Goal: Entertainment & Leisure: Browse casually

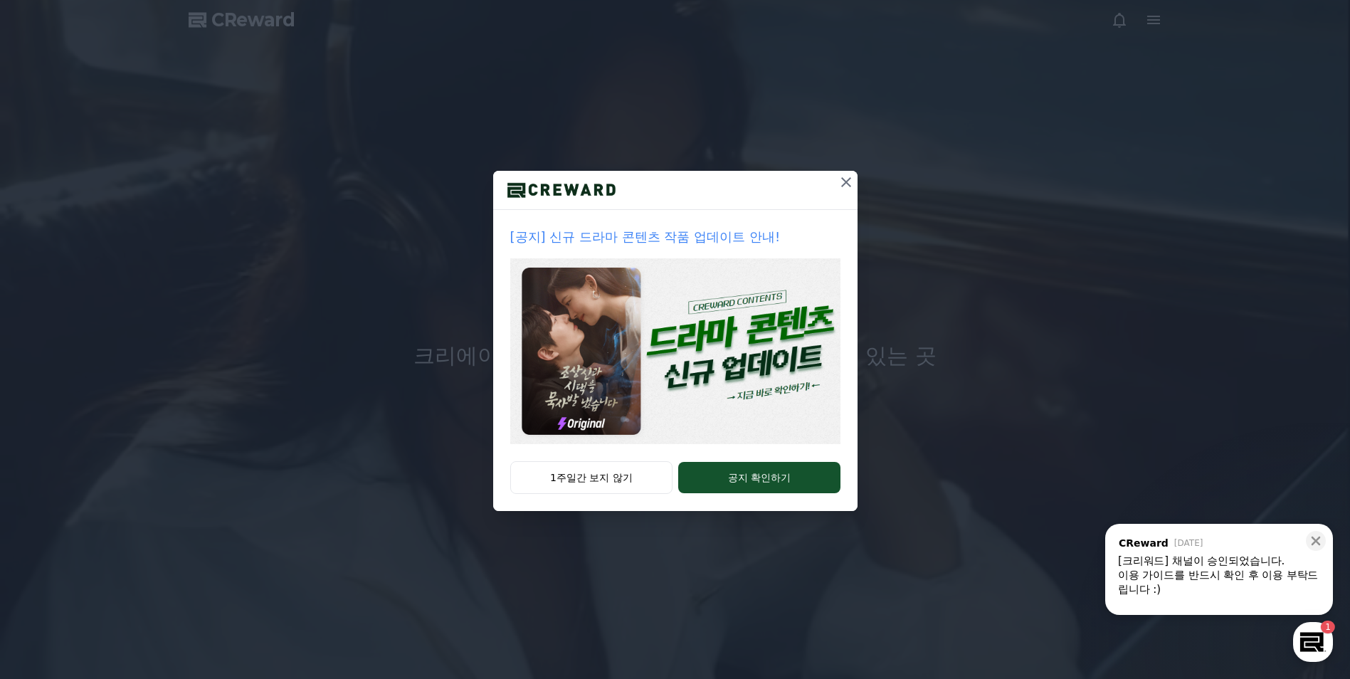
click at [840, 181] on icon at bounding box center [845, 182] width 17 height 17
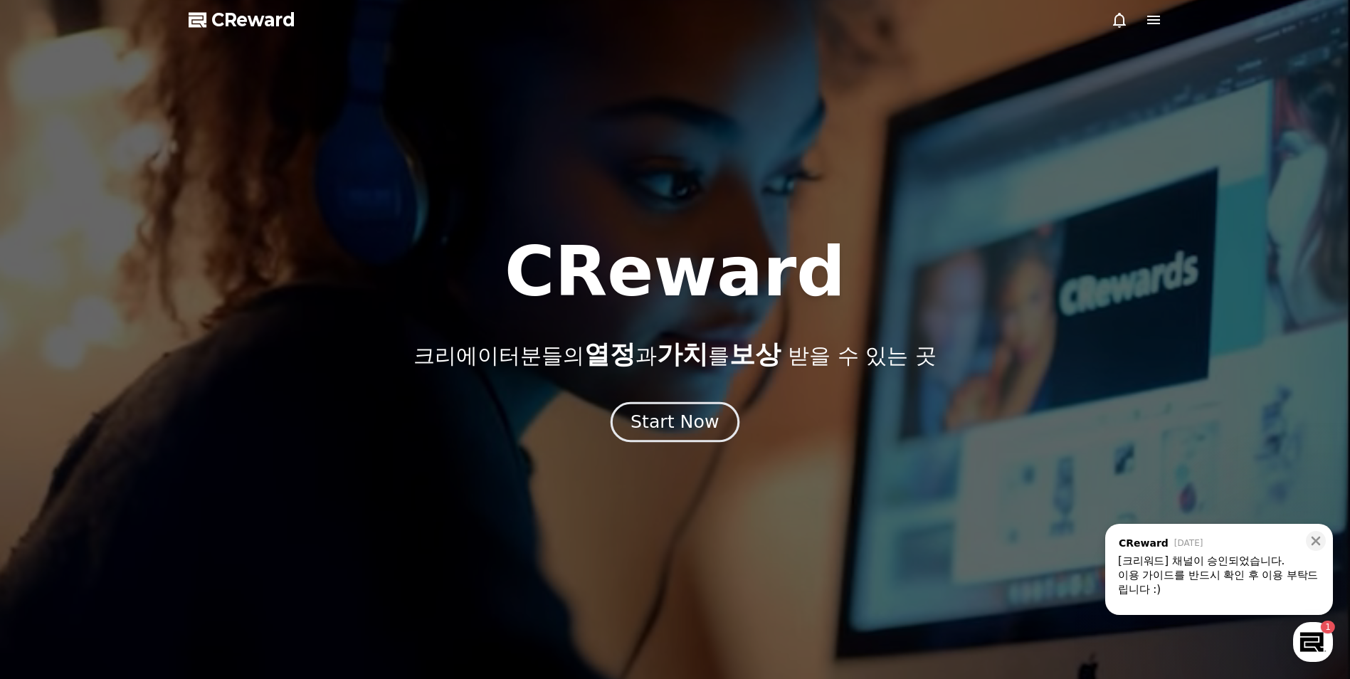
click at [693, 418] on div "Start Now" at bounding box center [674, 422] width 88 height 24
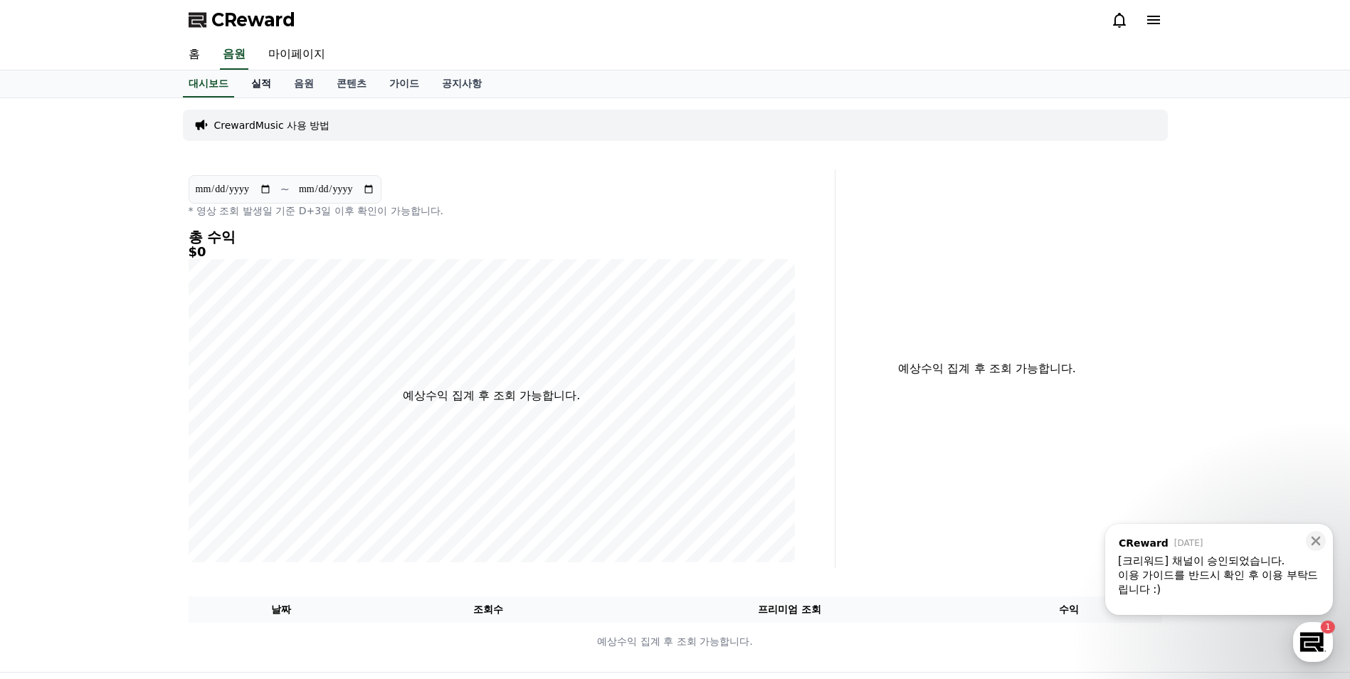
click at [264, 84] on link "실적" at bounding box center [261, 83] width 43 height 27
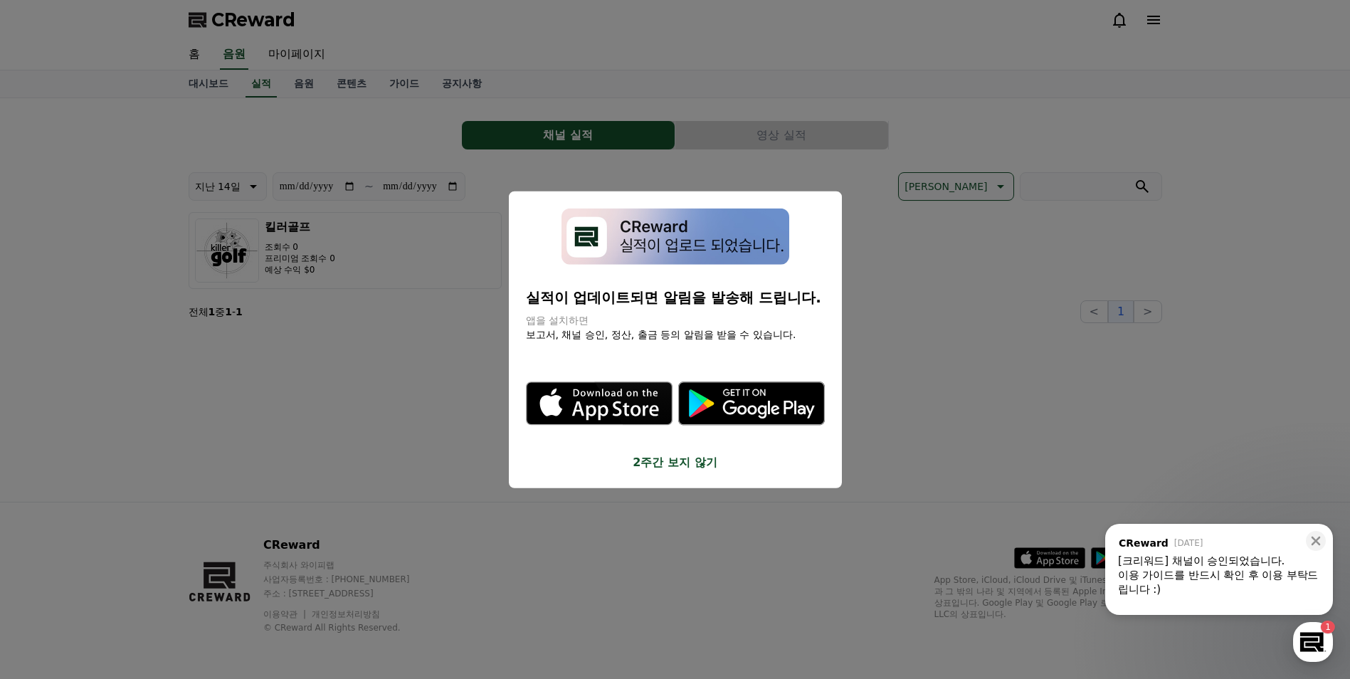
click at [684, 460] on button "2주간 보지 않기" at bounding box center [675, 461] width 299 height 17
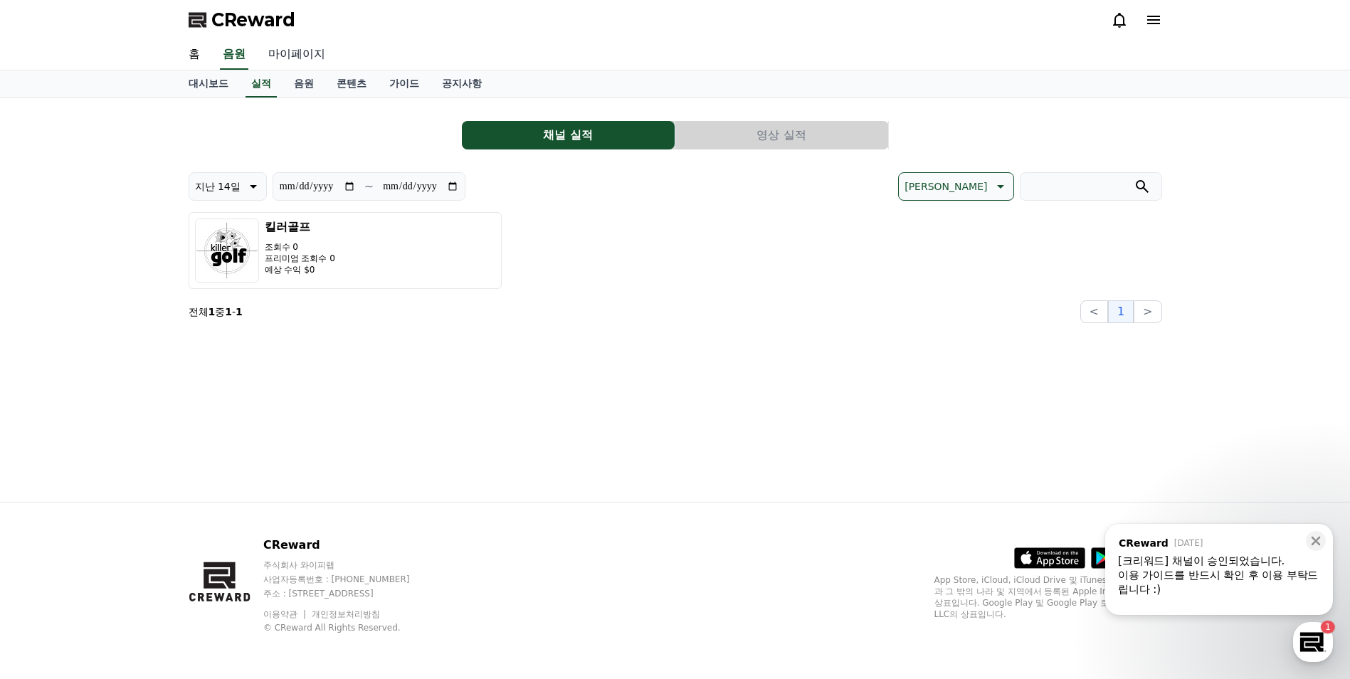
click at [302, 59] on link "마이페이지" at bounding box center [297, 55] width 80 height 30
select select "**********"
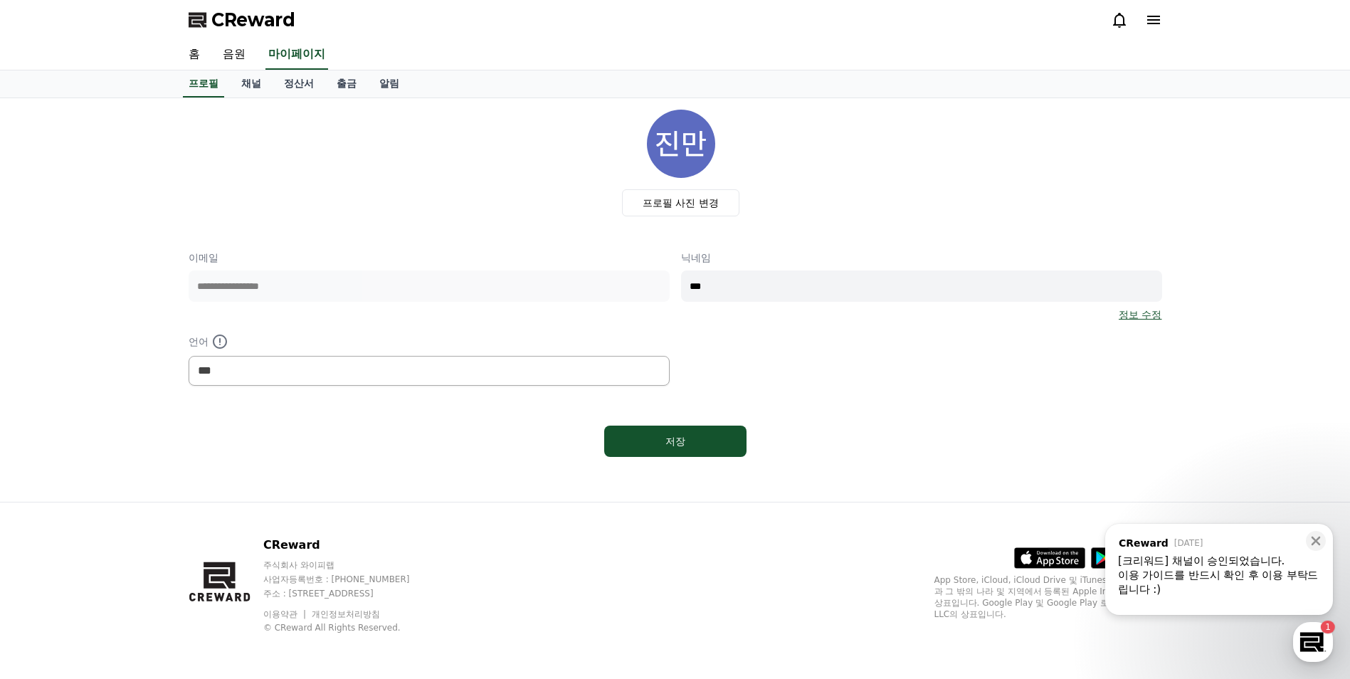
click at [1238, 577] on div "이용 가이드를 반드시 확인 후 이용 부탁드립니다 :)" at bounding box center [1219, 582] width 202 height 28
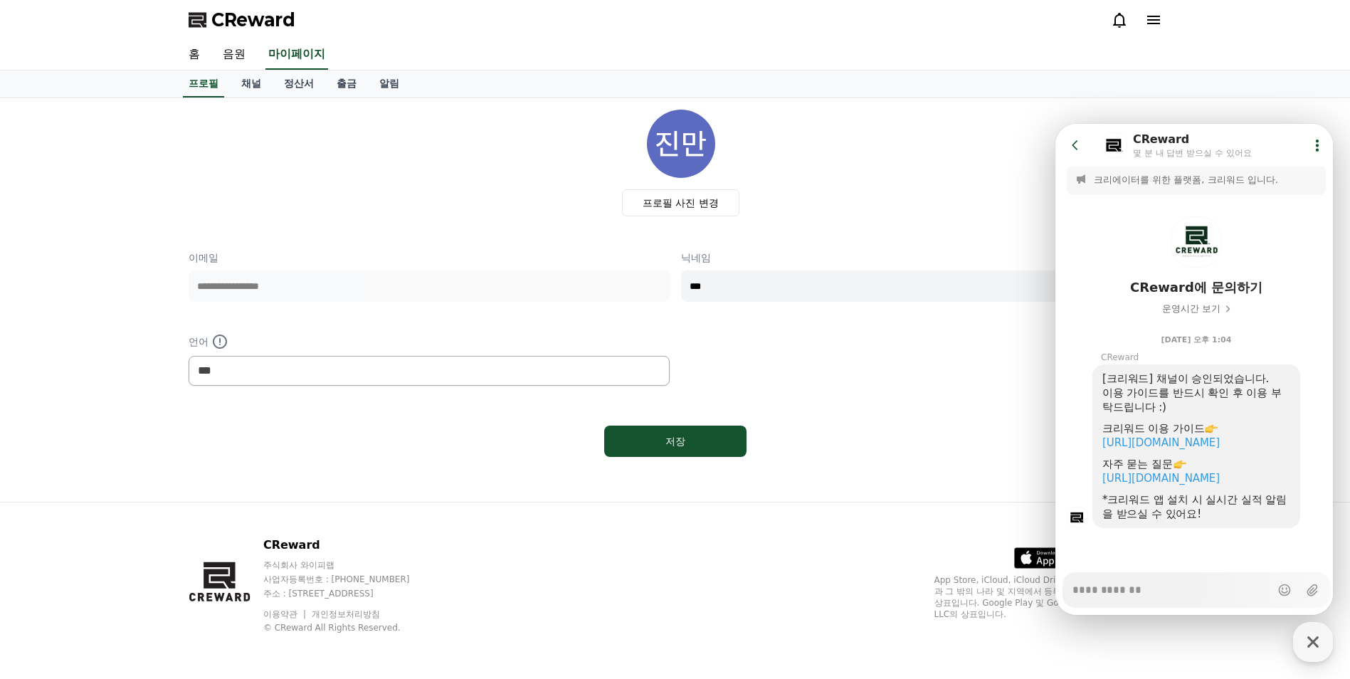
scroll to position [20, 0]
click at [1162, 436] on link "https://creward.net/music/guide/android" at bounding box center [1160, 442] width 117 height 13
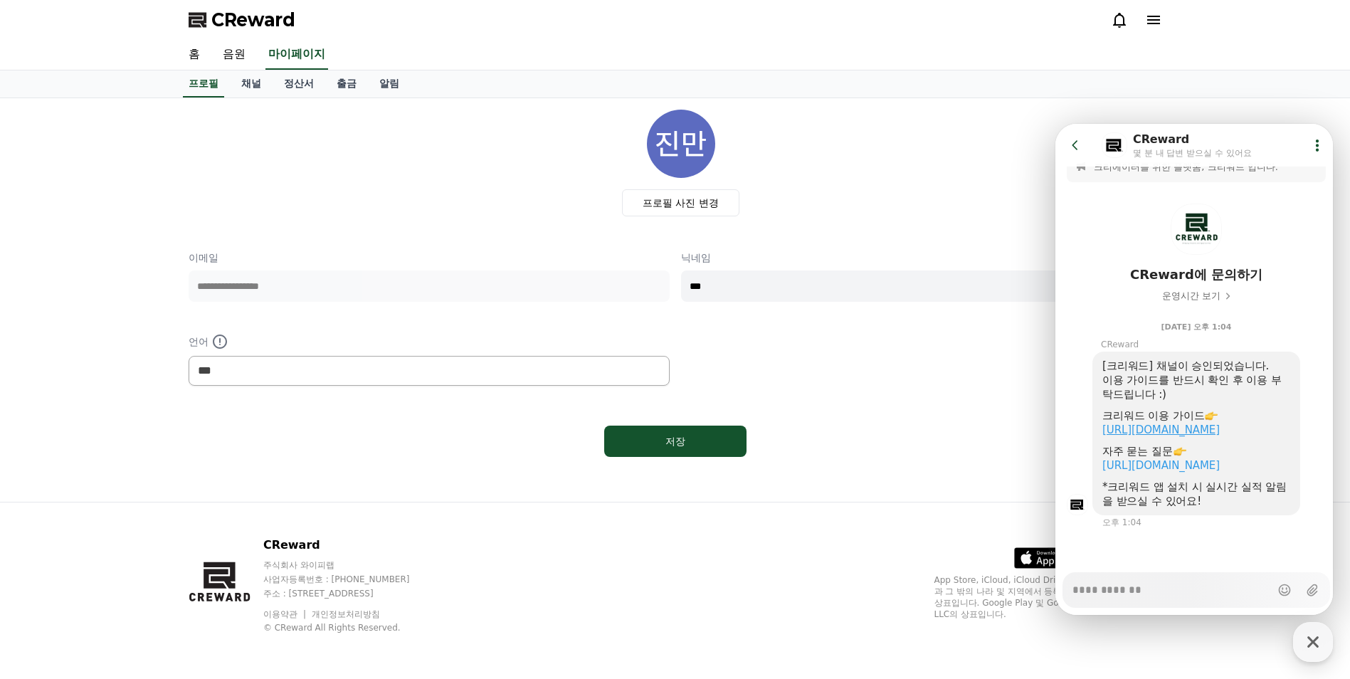
type textarea "*"
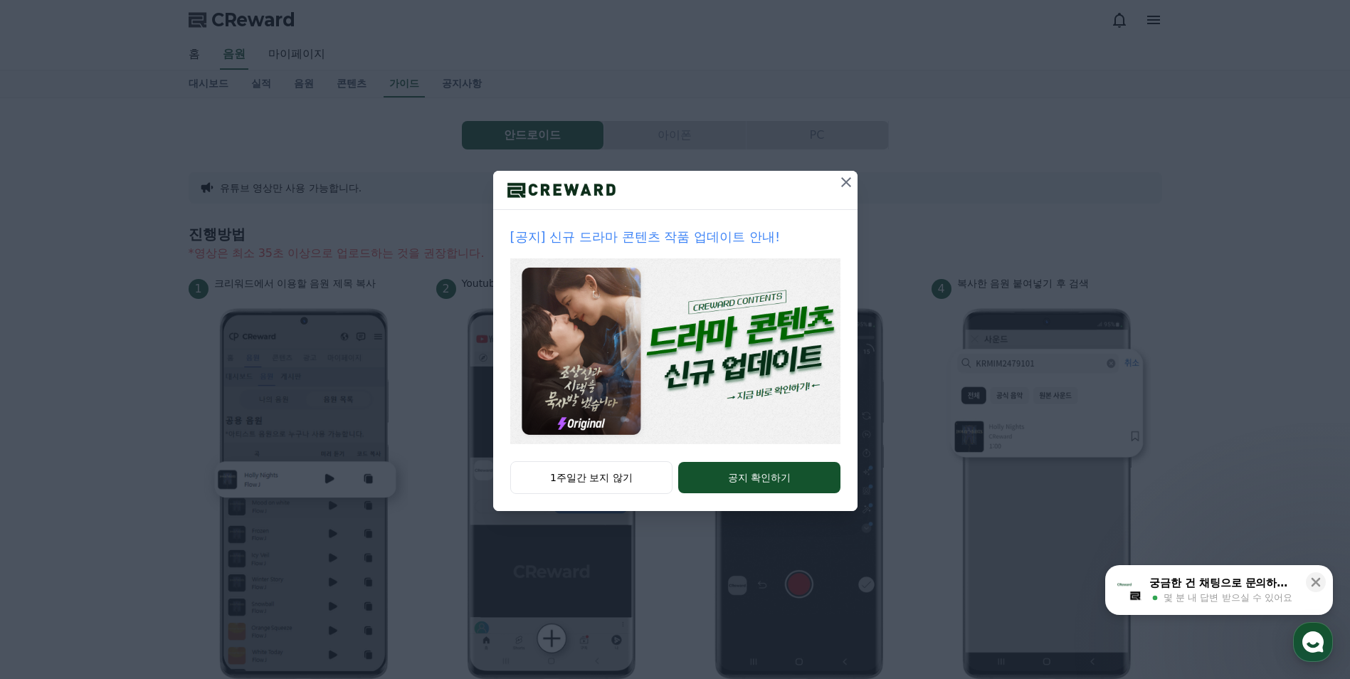
click at [844, 186] on icon at bounding box center [845, 182] width 17 height 17
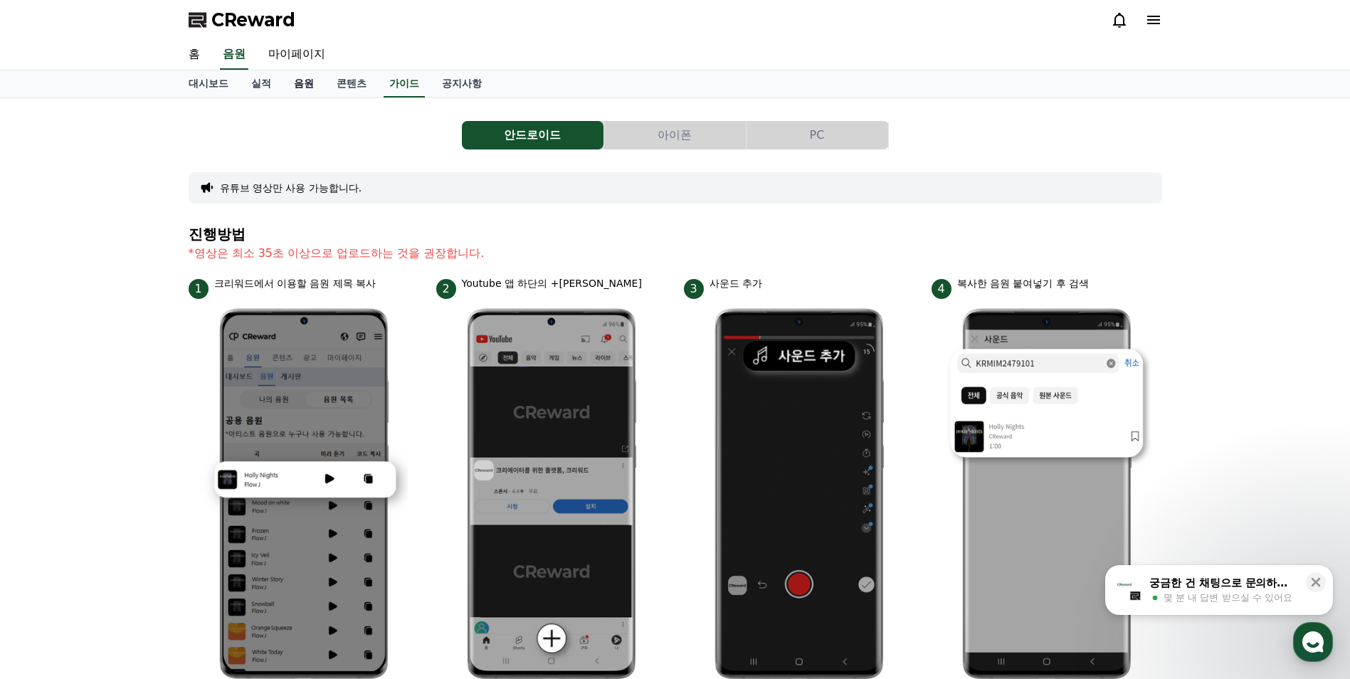
click at [308, 86] on link "음원" at bounding box center [303, 83] width 43 height 27
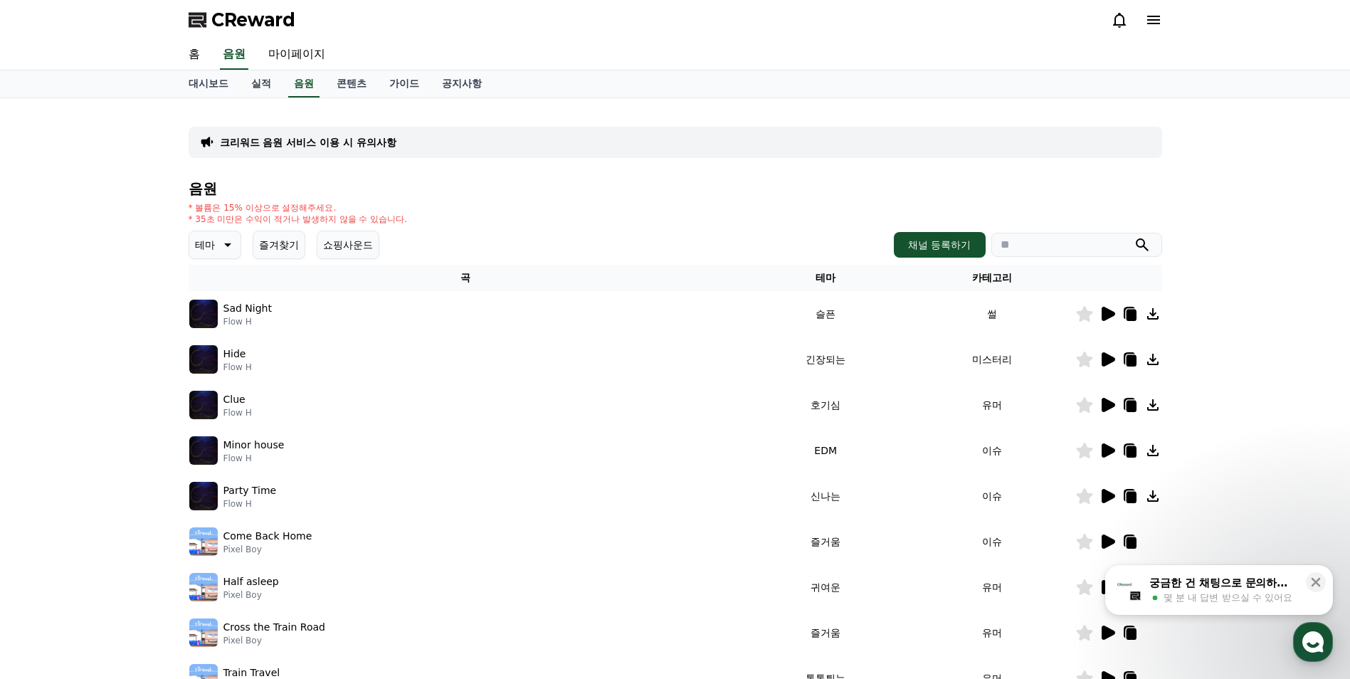
click at [1105, 364] on icon at bounding box center [1108, 359] width 14 height 14
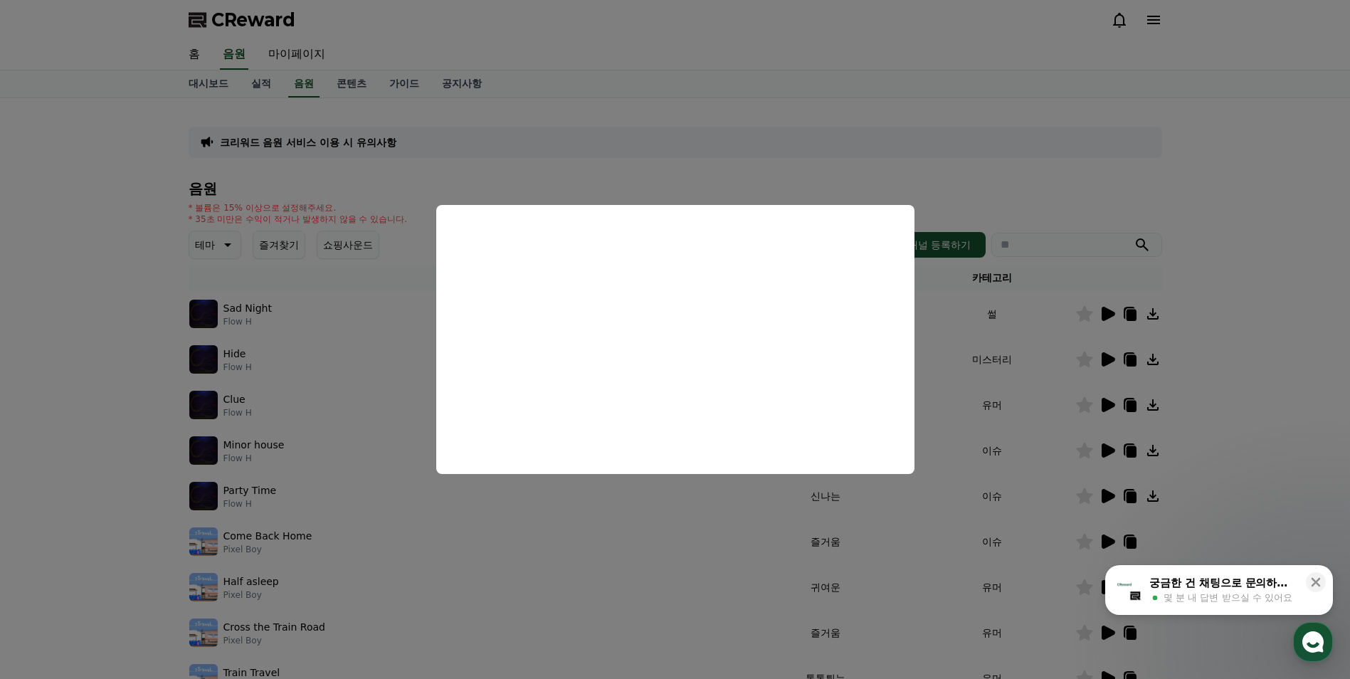
click at [1100, 159] on button "close modal" at bounding box center [675, 339] width 1350 height 679
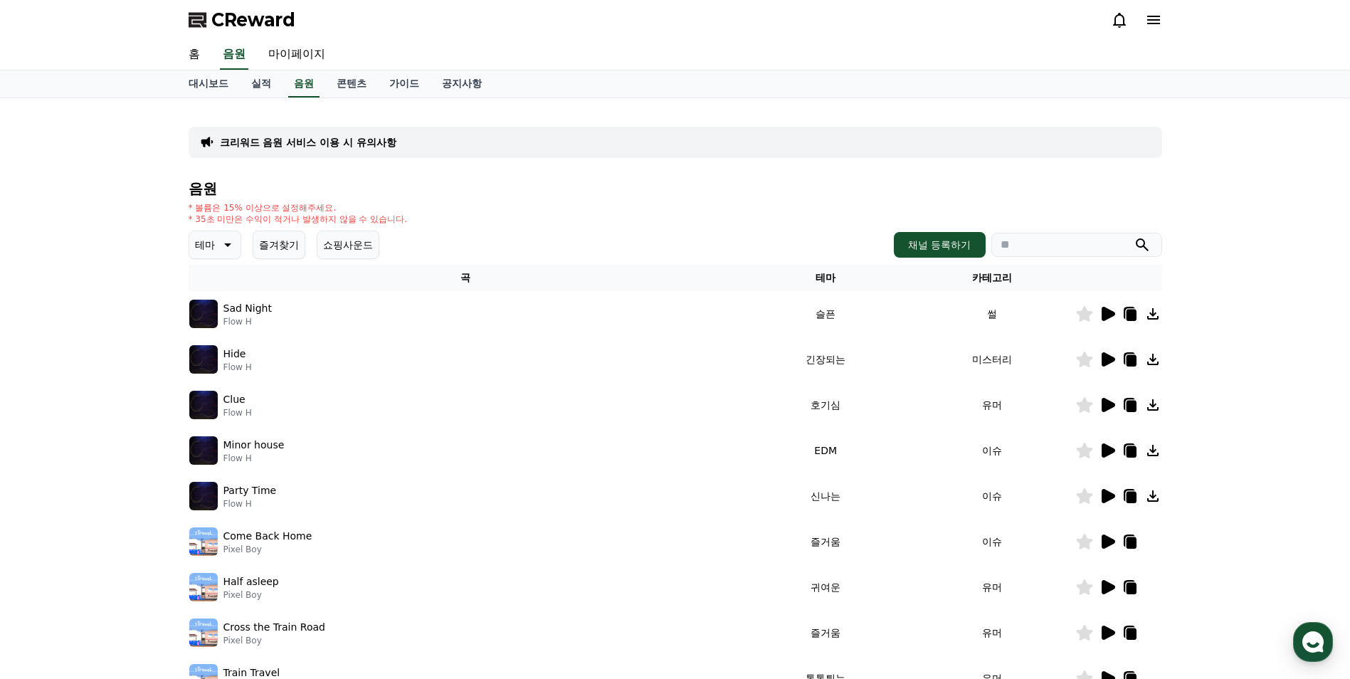
click at [236, 242] on button "테마" at bounding box center [215, 244] width 53 height 28
click at [211, 290] on button "호기심" at bounding box center [211, 285] width 41 height 31
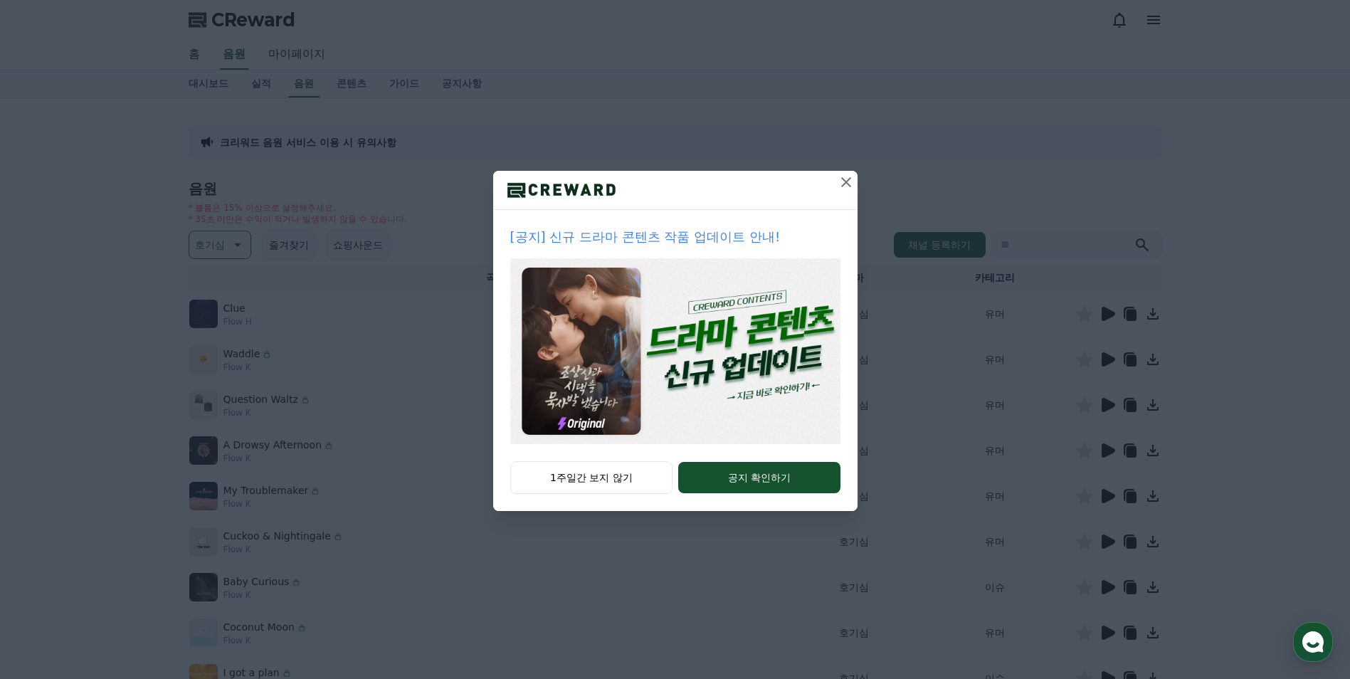
click at [839, 184] on icon at bounding box center [845, 182] width 17 height 17
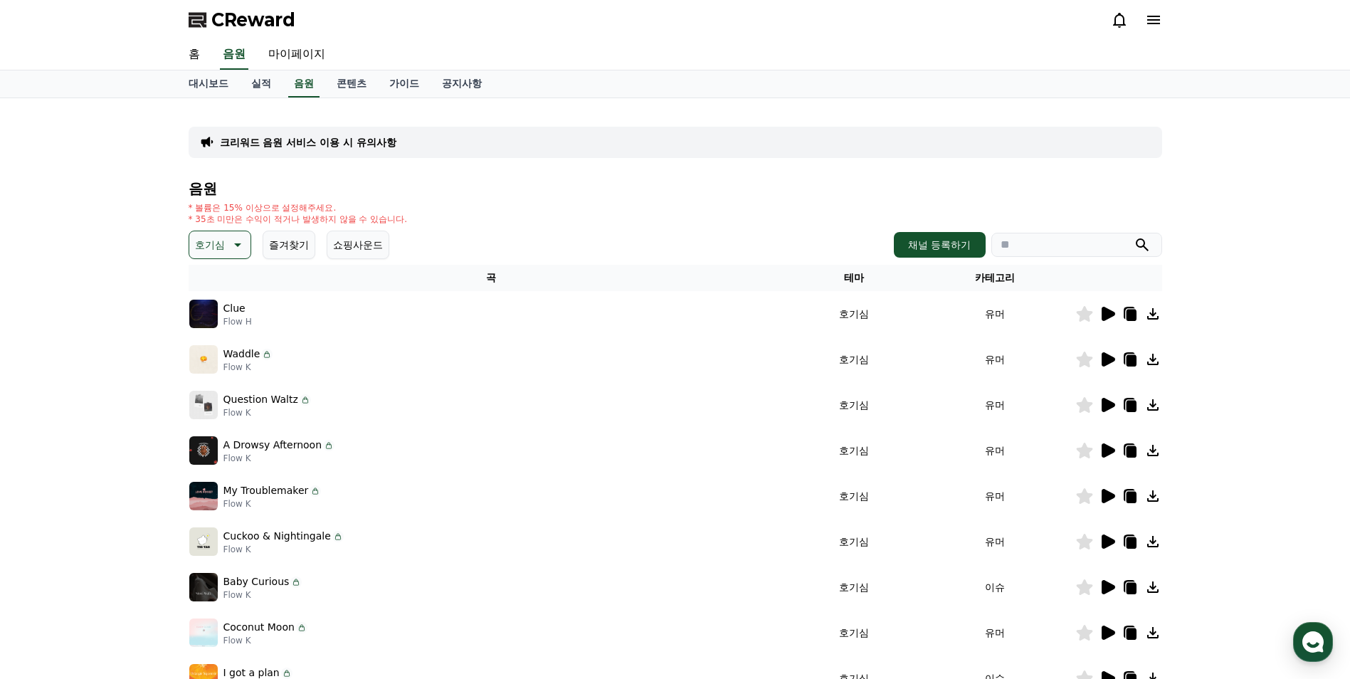
scroll to position [71, 0]
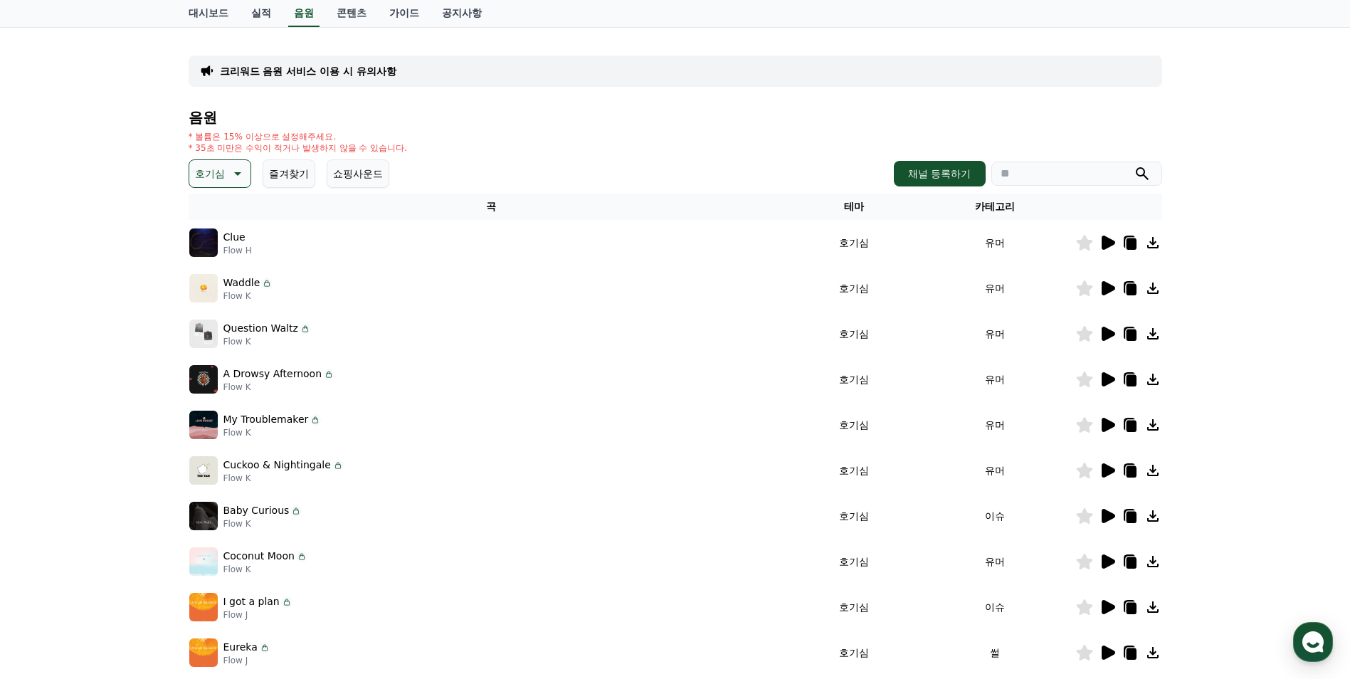
click at [1112, 243] on icon at bounding box center [1108, 242] width 14 height 14
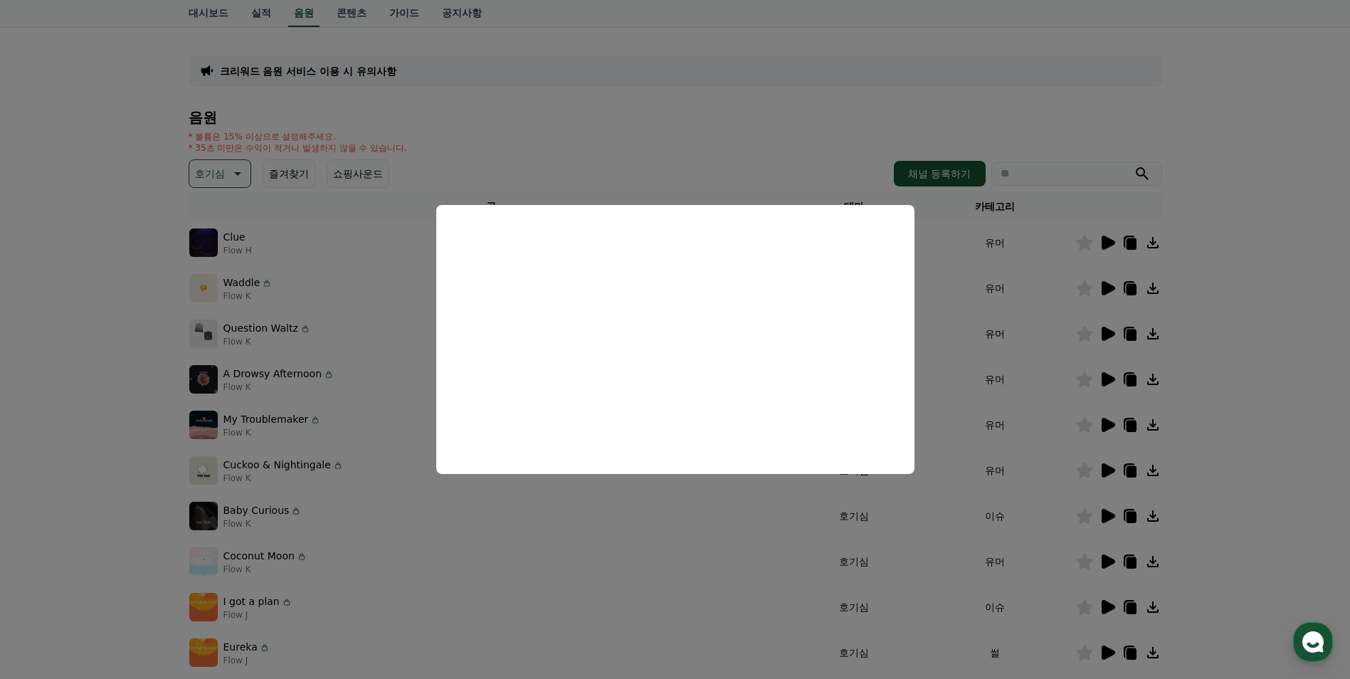
click at [1246, 140] on button "close modal" at bounding box center [675, 339] width 1350 height 679
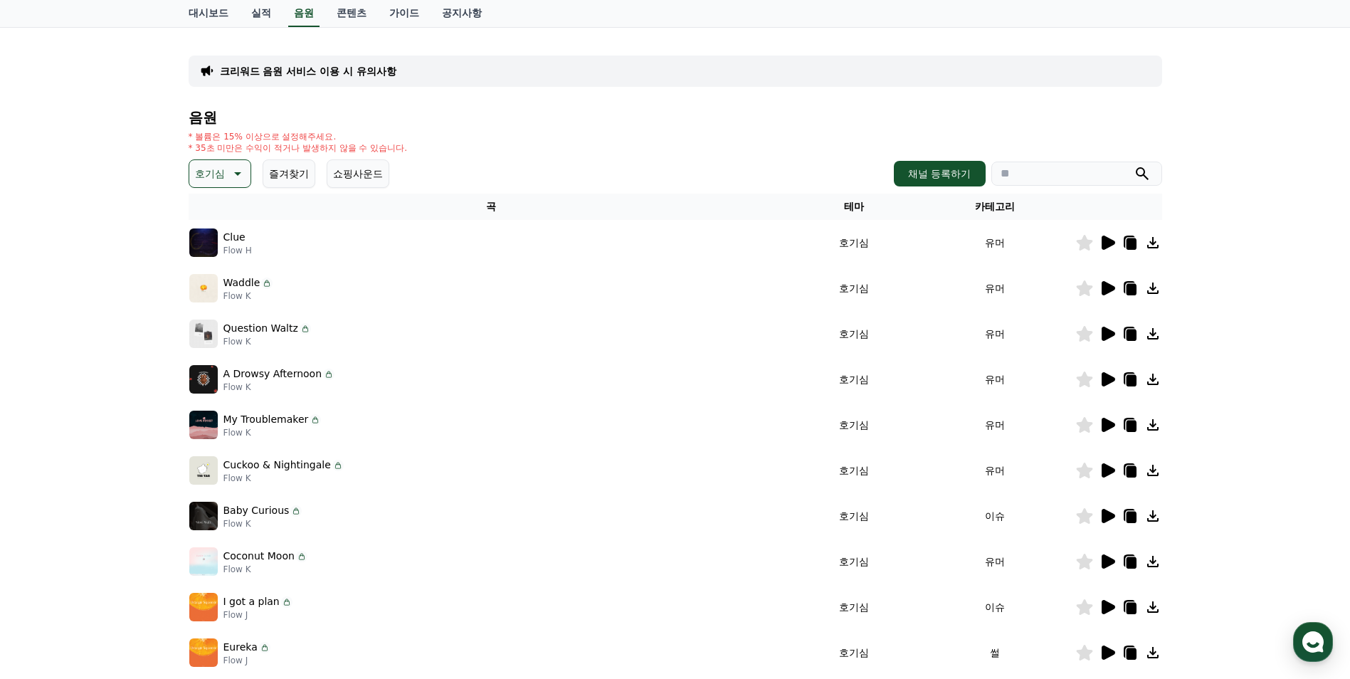
click at [1110, 285] on icon at bounding box center [1108, 288] width 14 height 14
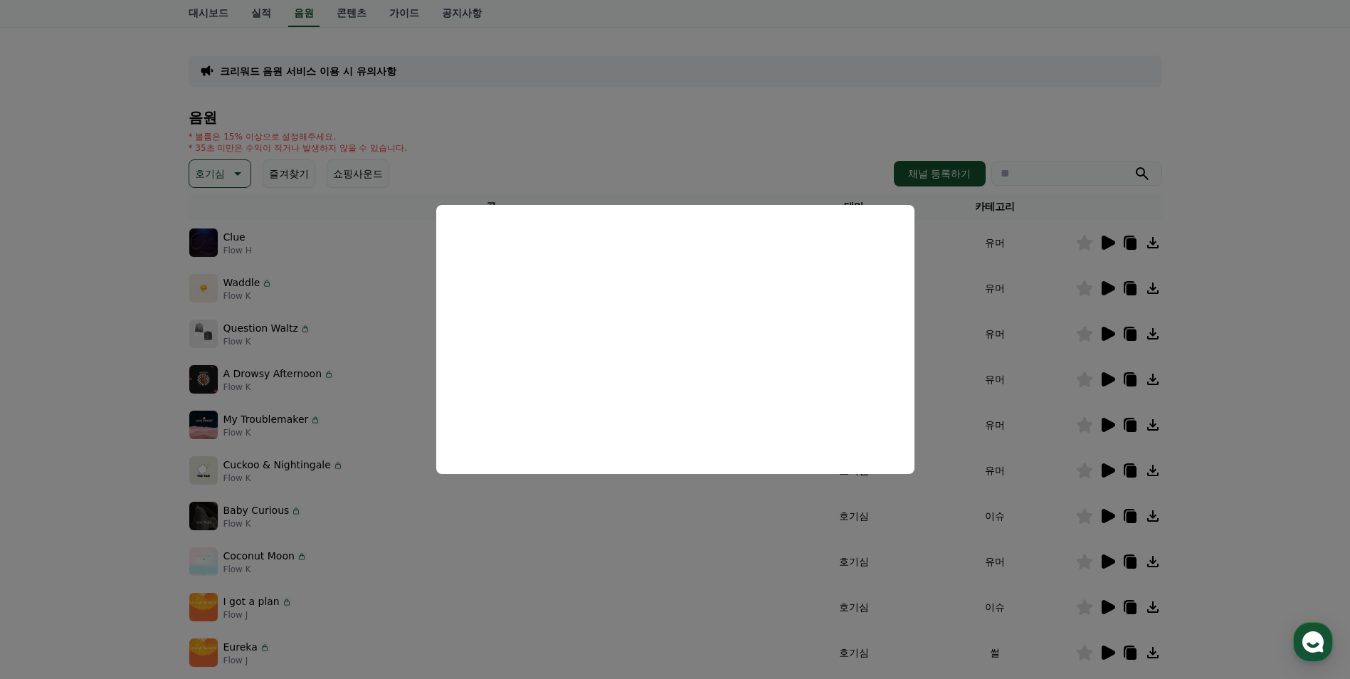
click at [1225, 136] on button "close modal" at bounding box center [675, 339] width 1350 height 679
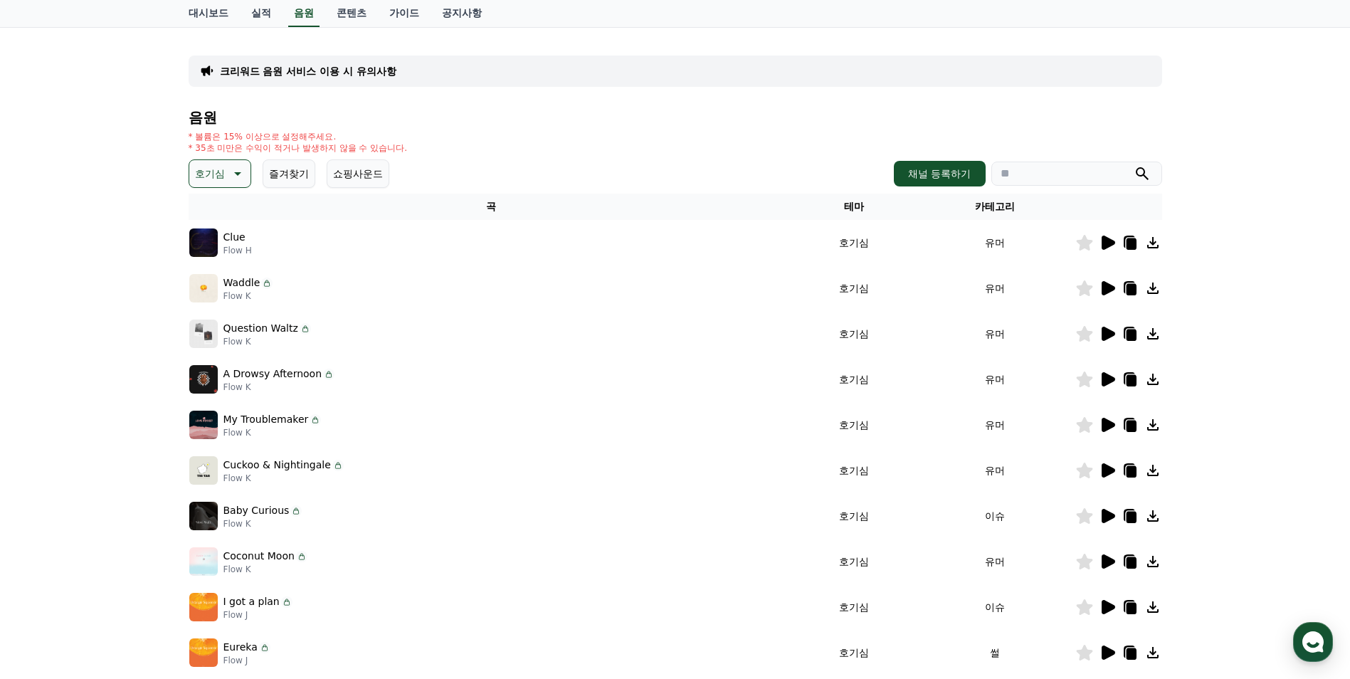
click at [1133, 242] on icon at bounding box center [1130, 243] width 10 height 11
click at [228, 247] on p "Flow H" at bounding box center [237, 250] width 28 height 11
click at [1107, 245] on icon at bounding box center [1108, 242] width 14 height 14
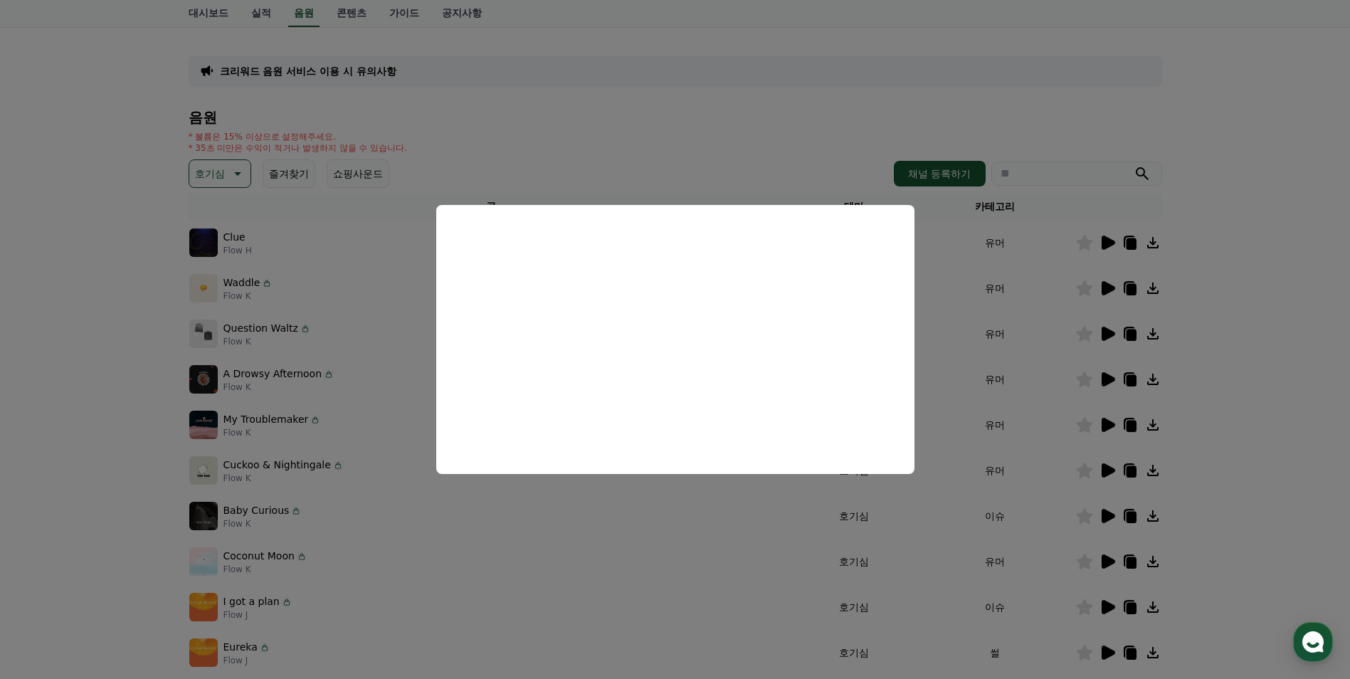
click at [1240, 230] on button "close modal" at bounding box center [675, 339] width 1350 height 679
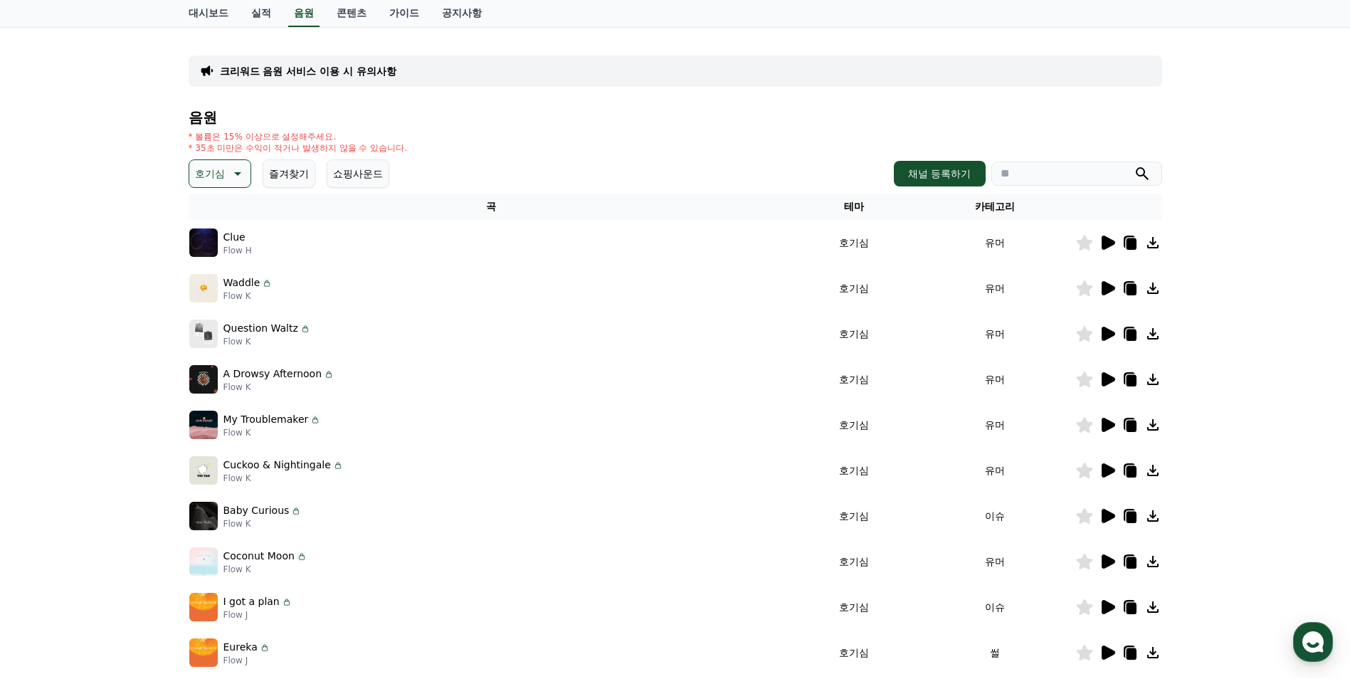
click at [1132, 245] on icon at bounding box center [1130, 243] width 10 height 11
